Goal: Find specific page/section: Find specific page/section

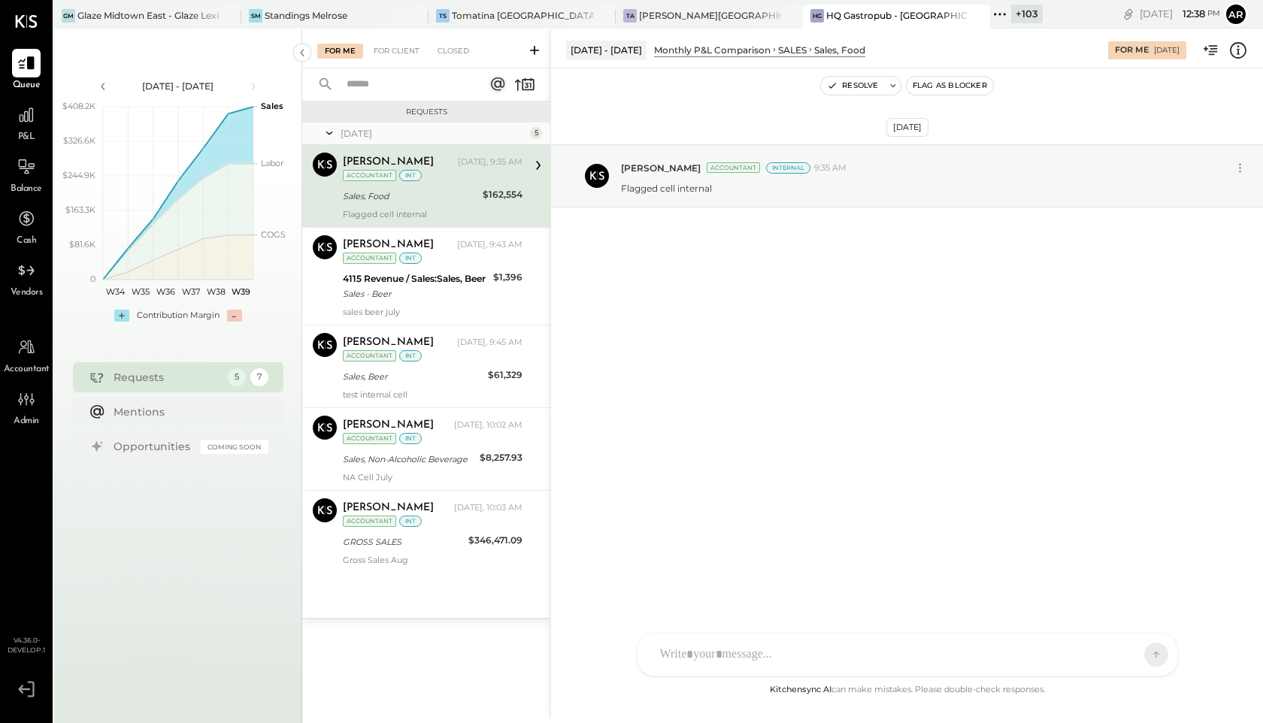
click at [990, 11] on icon at bounding box center [1000, 15] width 20 height 20
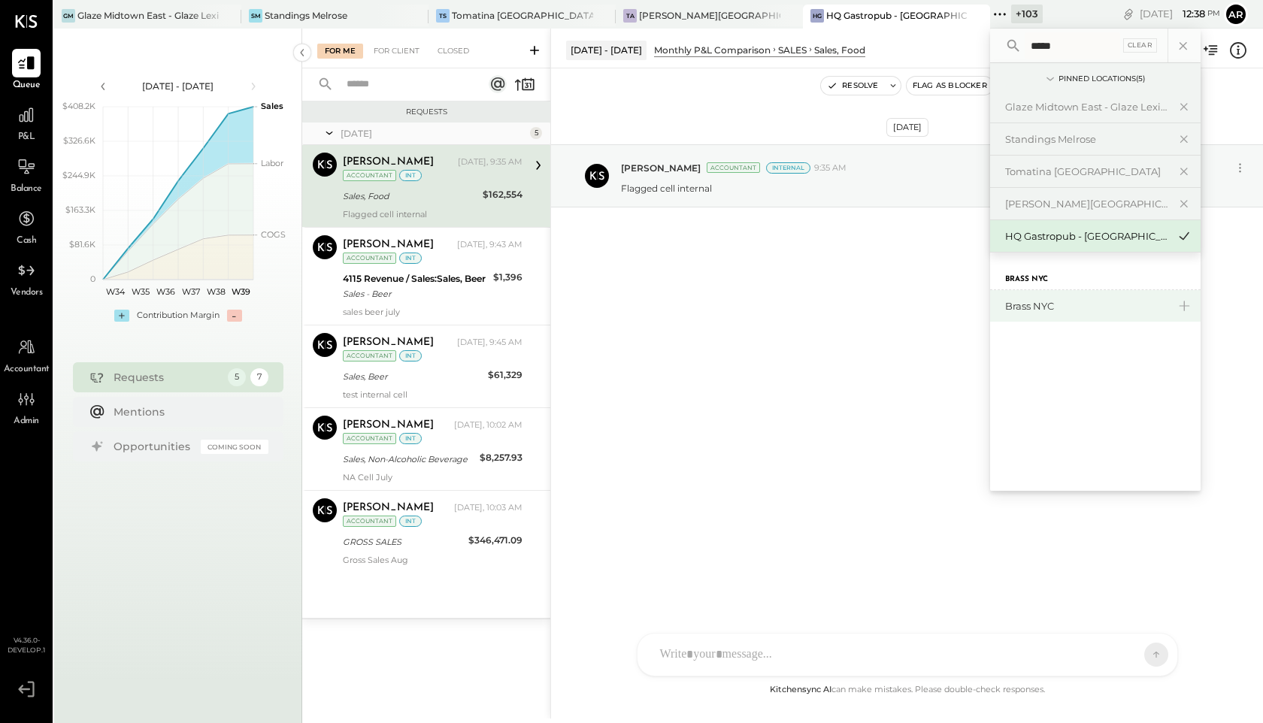
type input "*****"
click at [1010, 300] on div "Brass NYC" at bounding box center [1086, 306] width 162 height 14
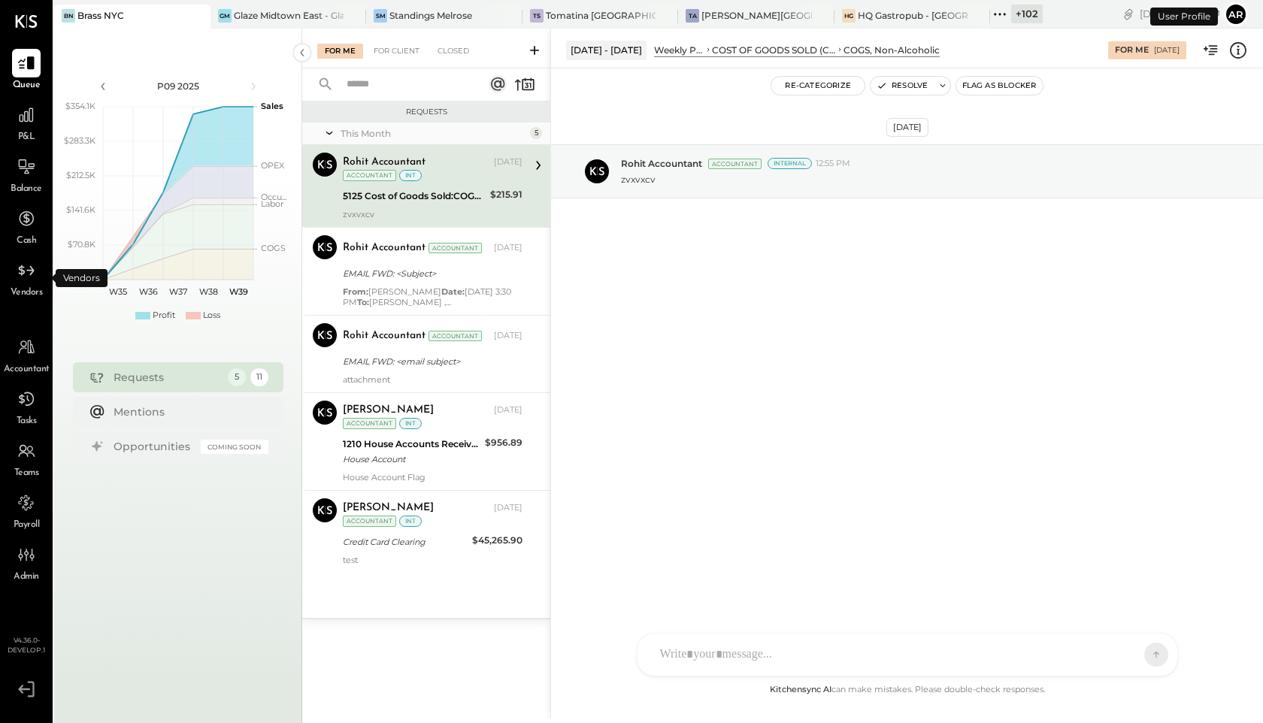
click at [40, 284] on div "Vendors" at bounding box center [27, 278] width 32 height 44
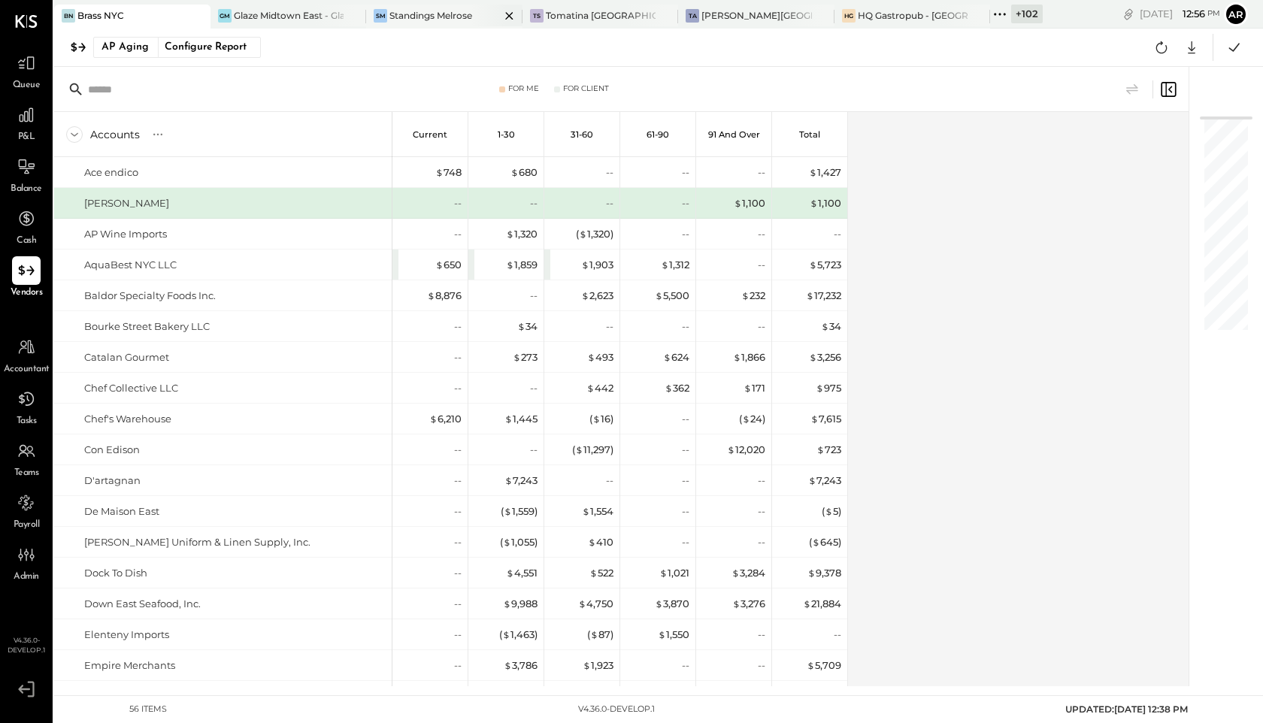
click at [435, 22] on div "SM Standings Melrose" at bounding box center [444, 17] width 156 height 24
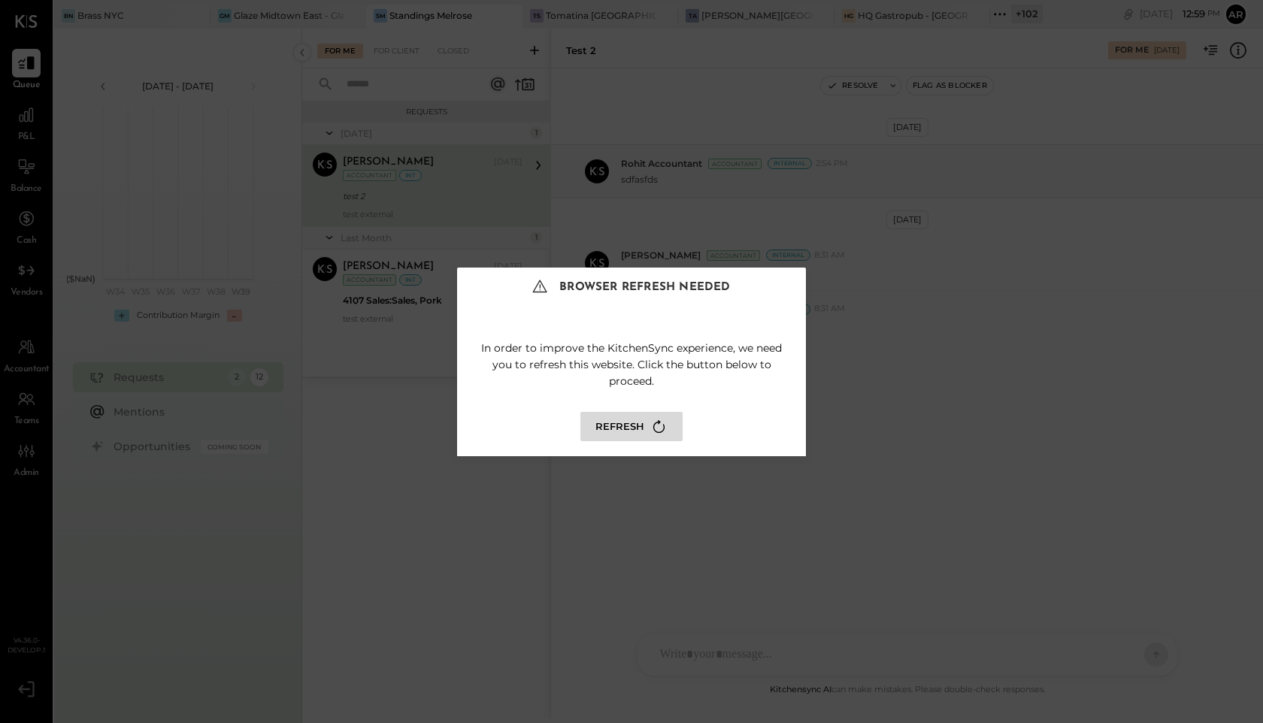
click at [637, 422] on button "Refresh" at bounding box center [631, 426] width 102 height 29
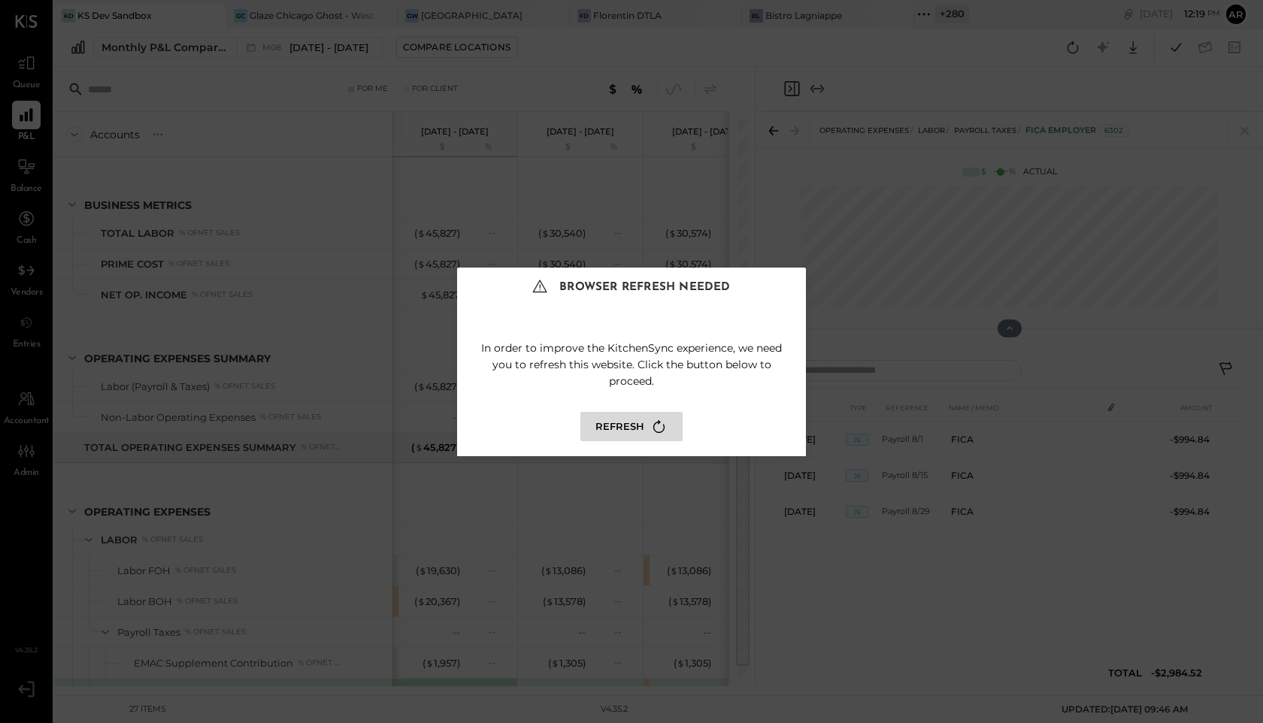
scroll to position [257, 0]
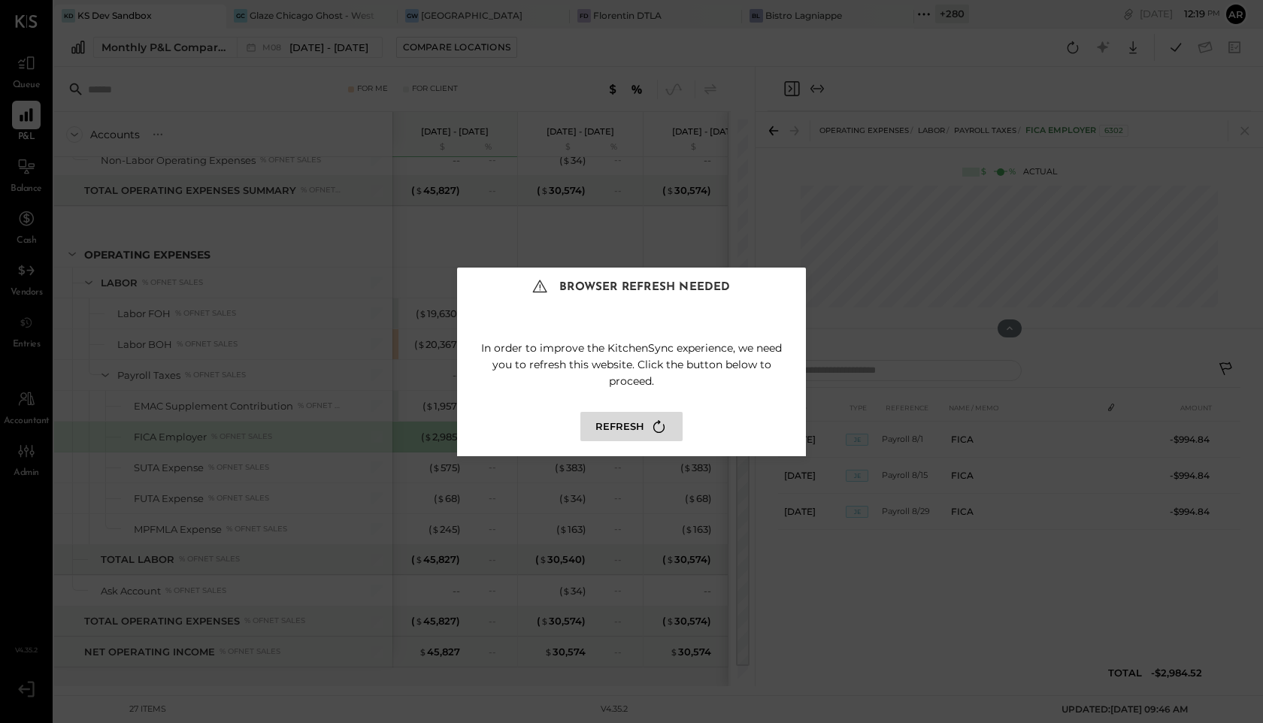
click at [652, 422] on icon at bounding box center [659, 426] width 20 height 20
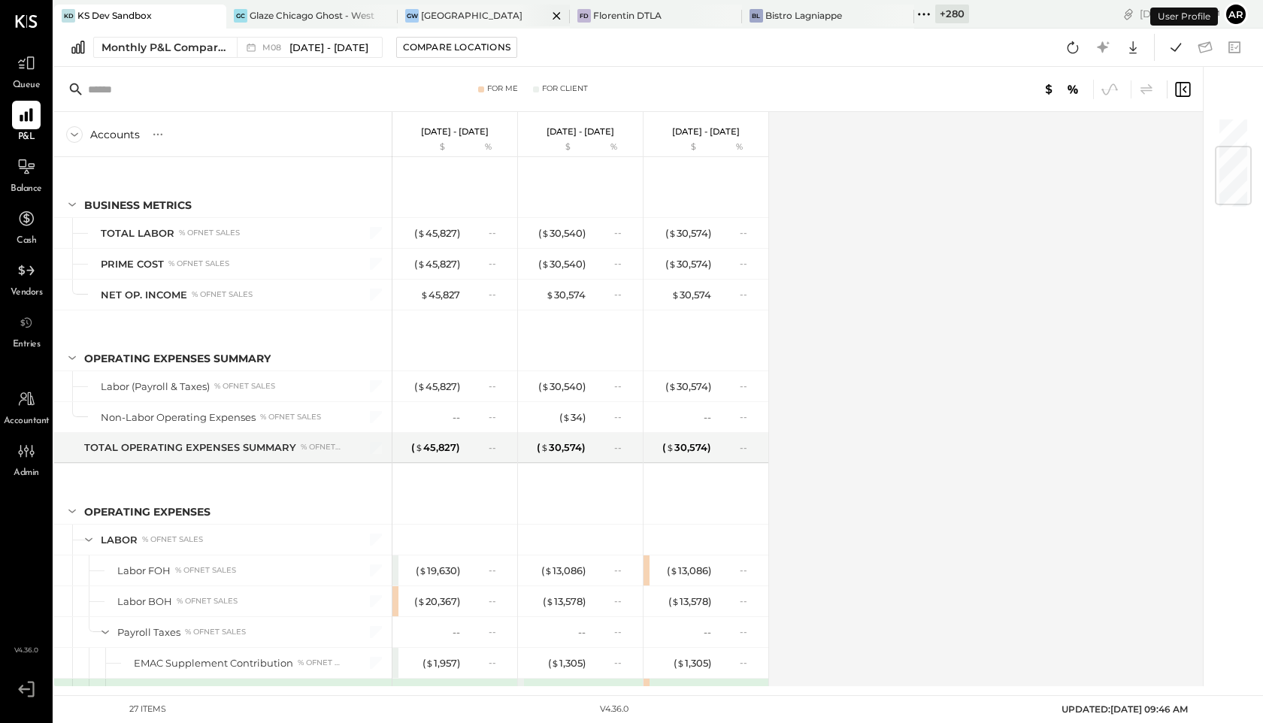
scroll to position [257, 0]
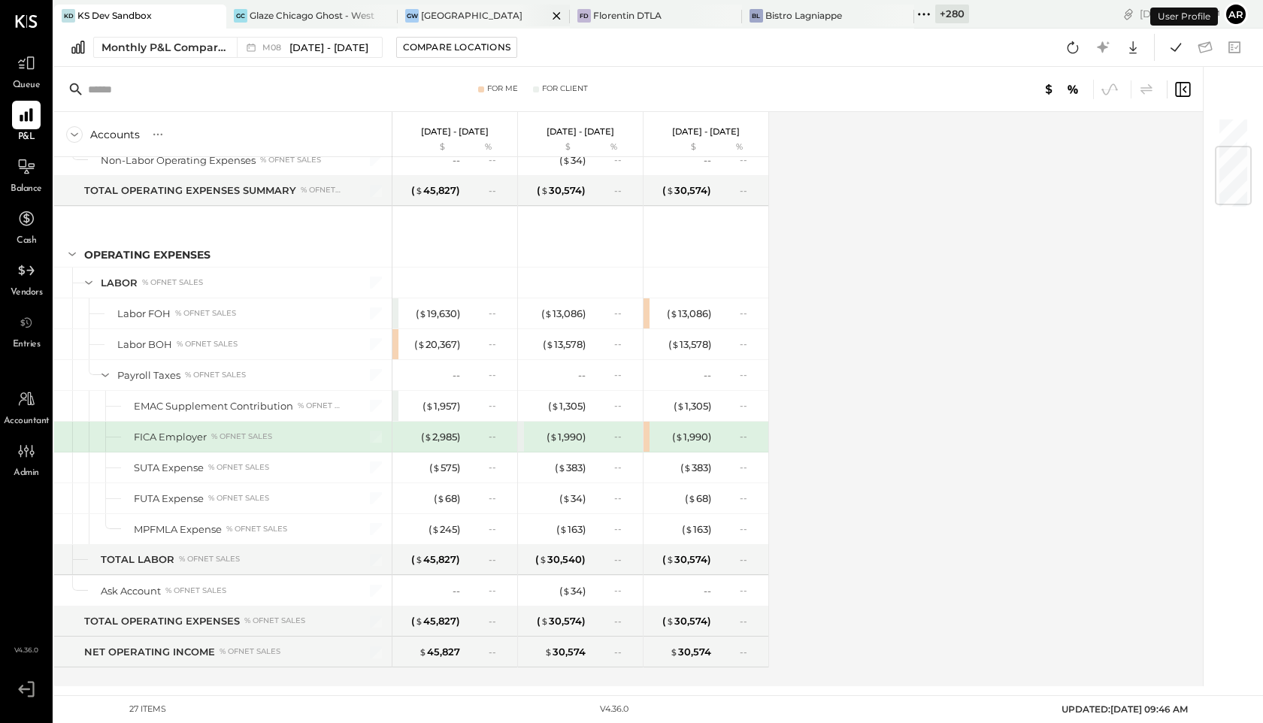
click at [468, 7] on div "GW Great White Studio City" at bounding box center [484, 17] width 172 height 24
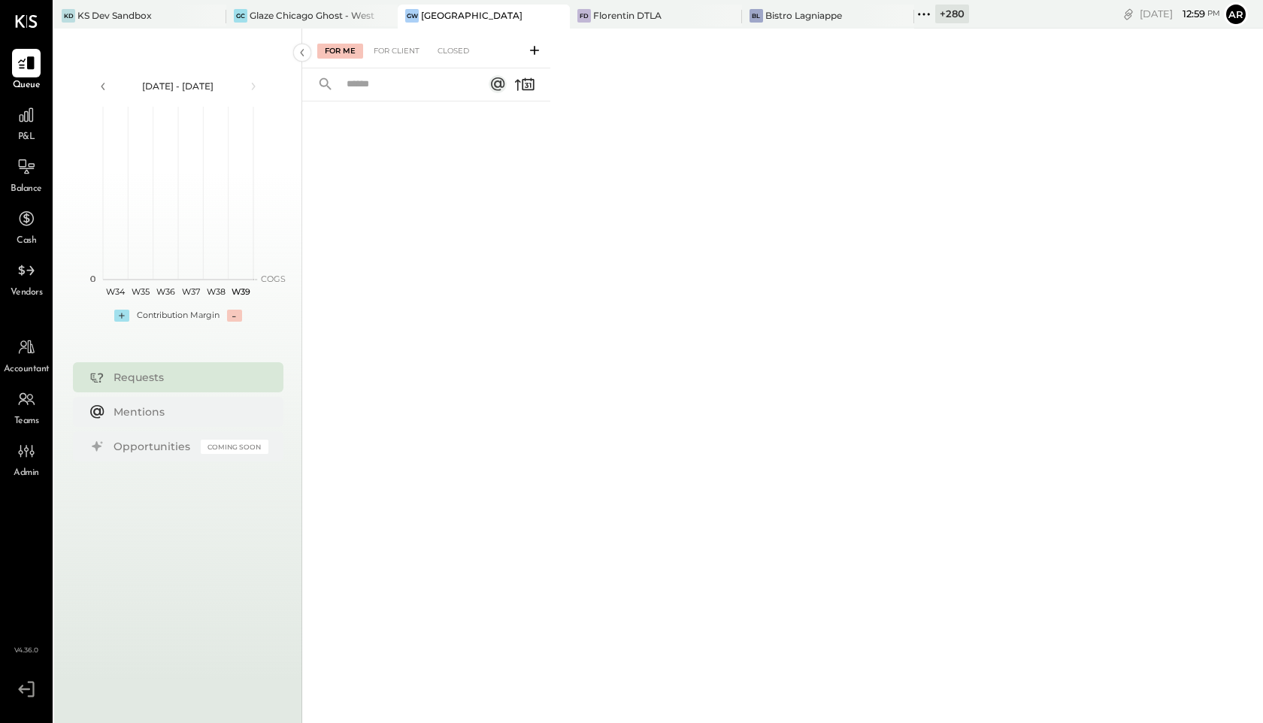
click at [449, 133] on div at bounding box center [426, 391] width 248 height 580
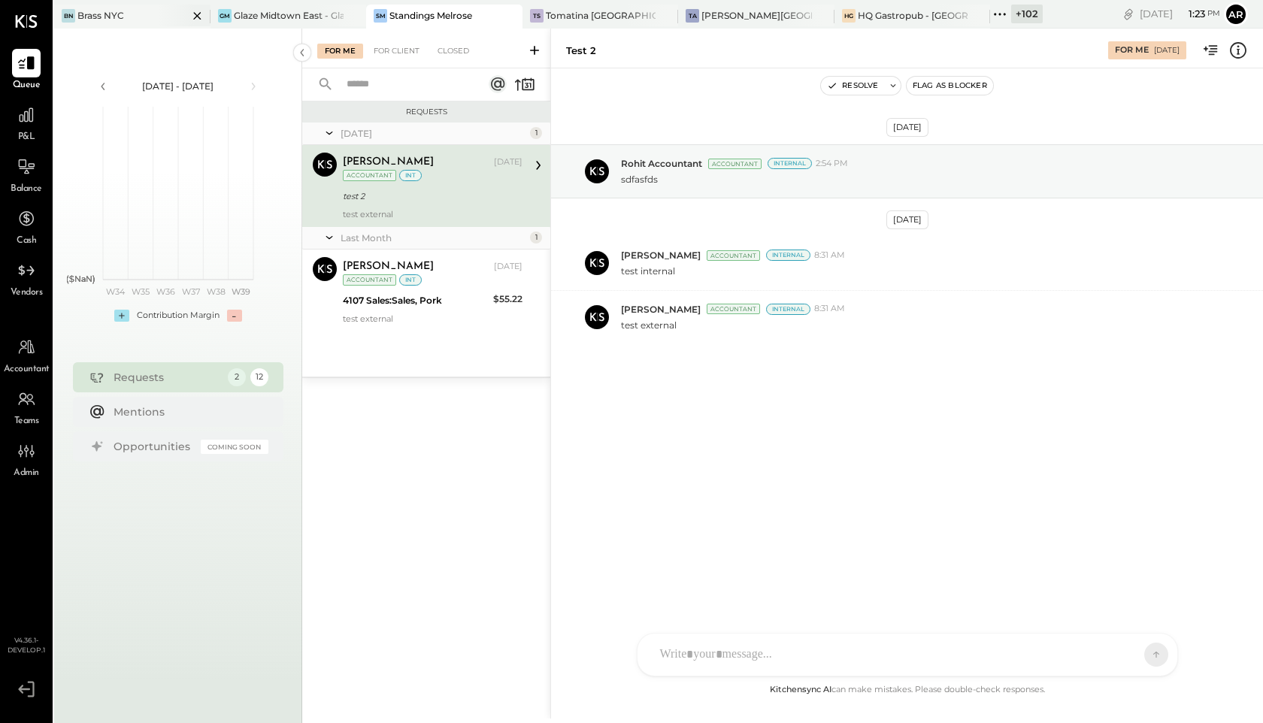
click at [110, 20] on div "Brass NYC" at bounding box center [100, 15] width 47 height 13
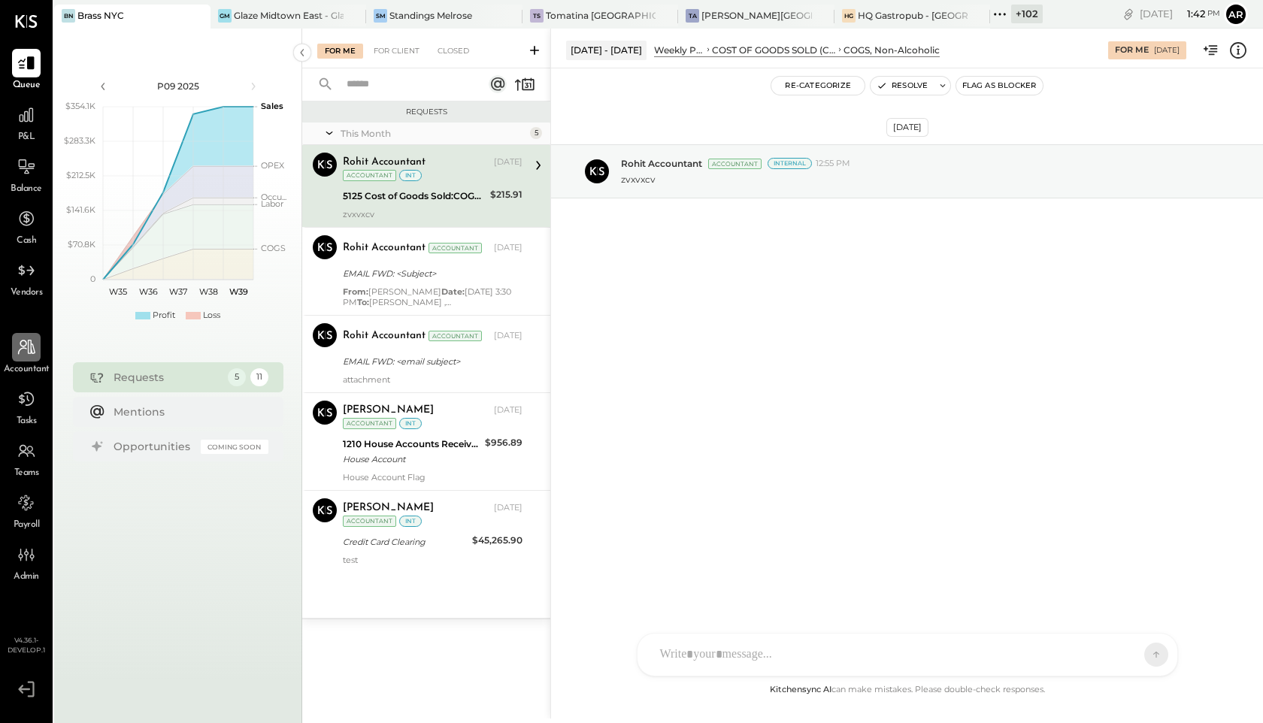
click at [20, 338] on icon at bounding box center [27, 348] width 20 height 20
